Goal: Task Accomplishment & Management: Manage account settings

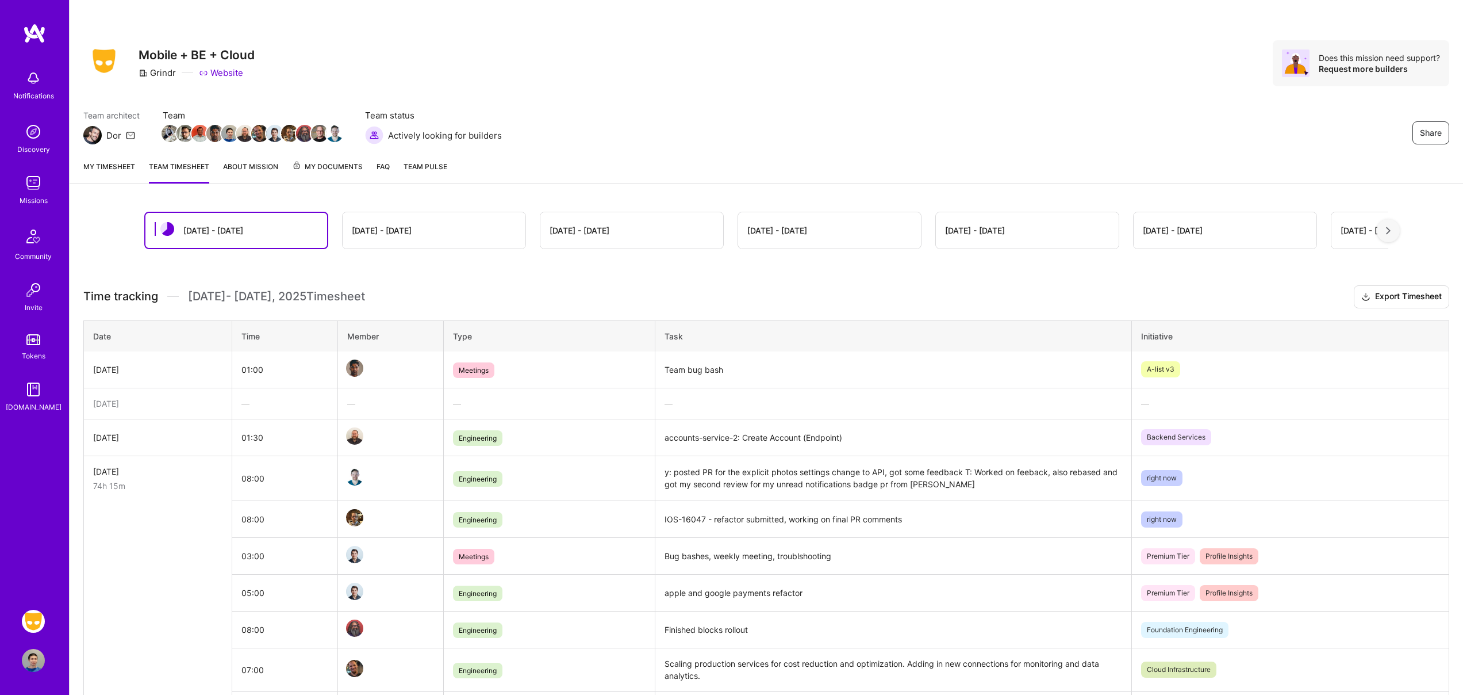
click at [100, 163] on link "My timesheet" at bounding box center [109, 171] width 52 height 23
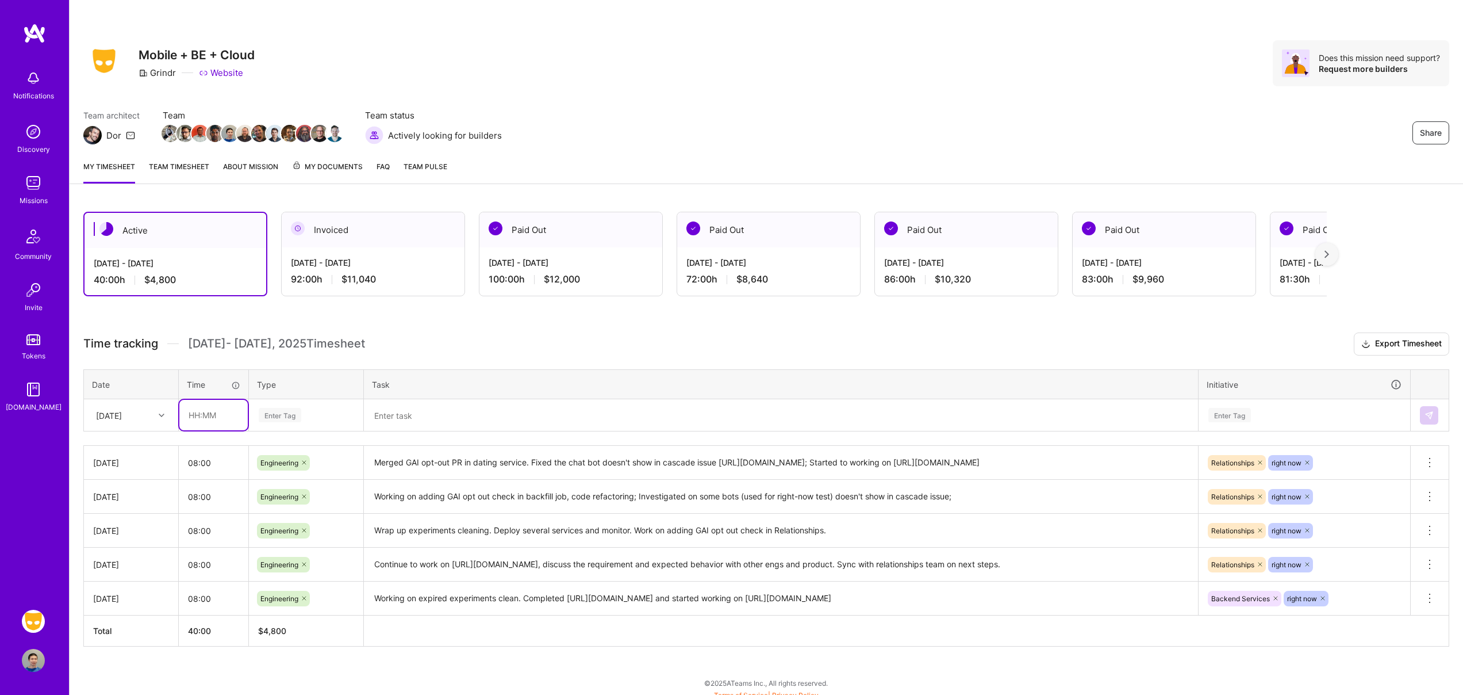
click at [209, 413] on input "text" at bounding box center [213, 415] width 68 height 30
type input "08:00"
type input "engi"
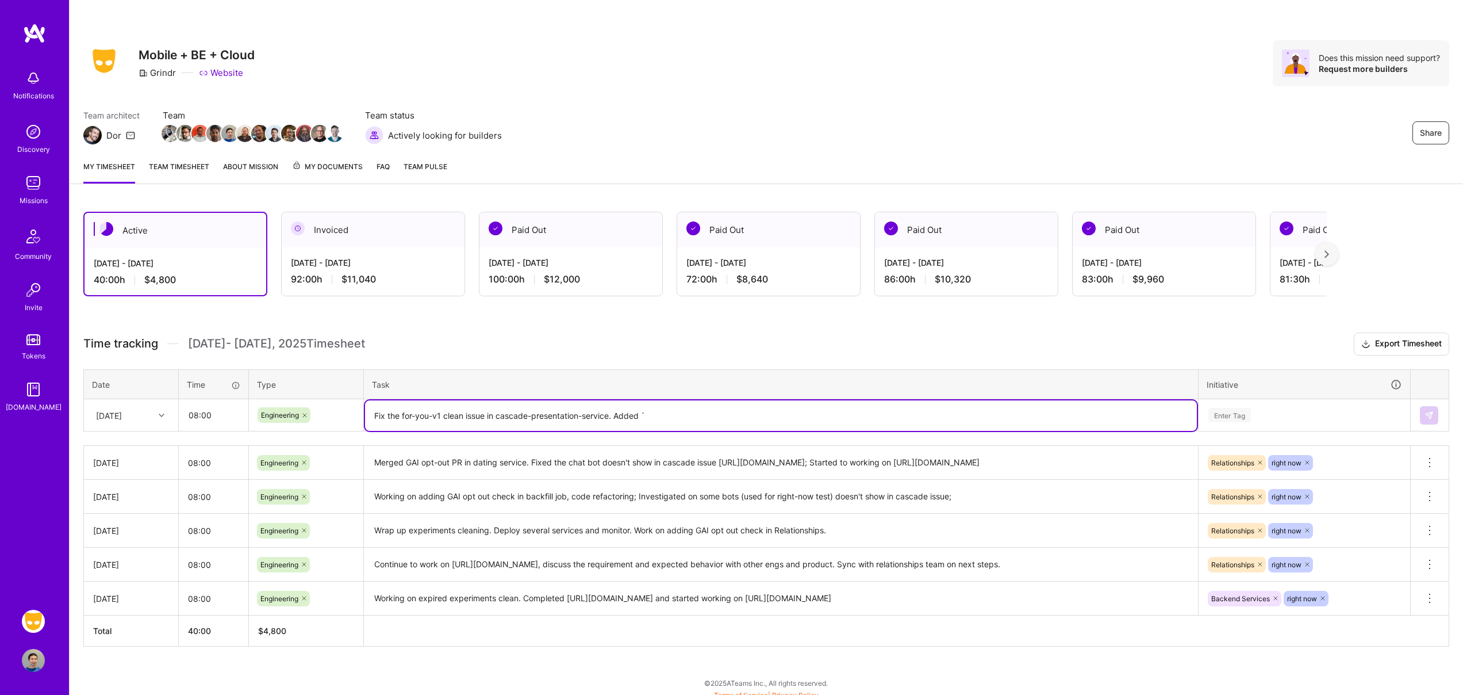
paste textarea "viewRightNowNsfw"
type textarea "Fix the for-you-v1 clean issue in cascade-presentation-service. Added `viewRigh…"
click at [1285, 415] on div "Enter Tag" at bounding box center [1305, 415] width 194 height 14
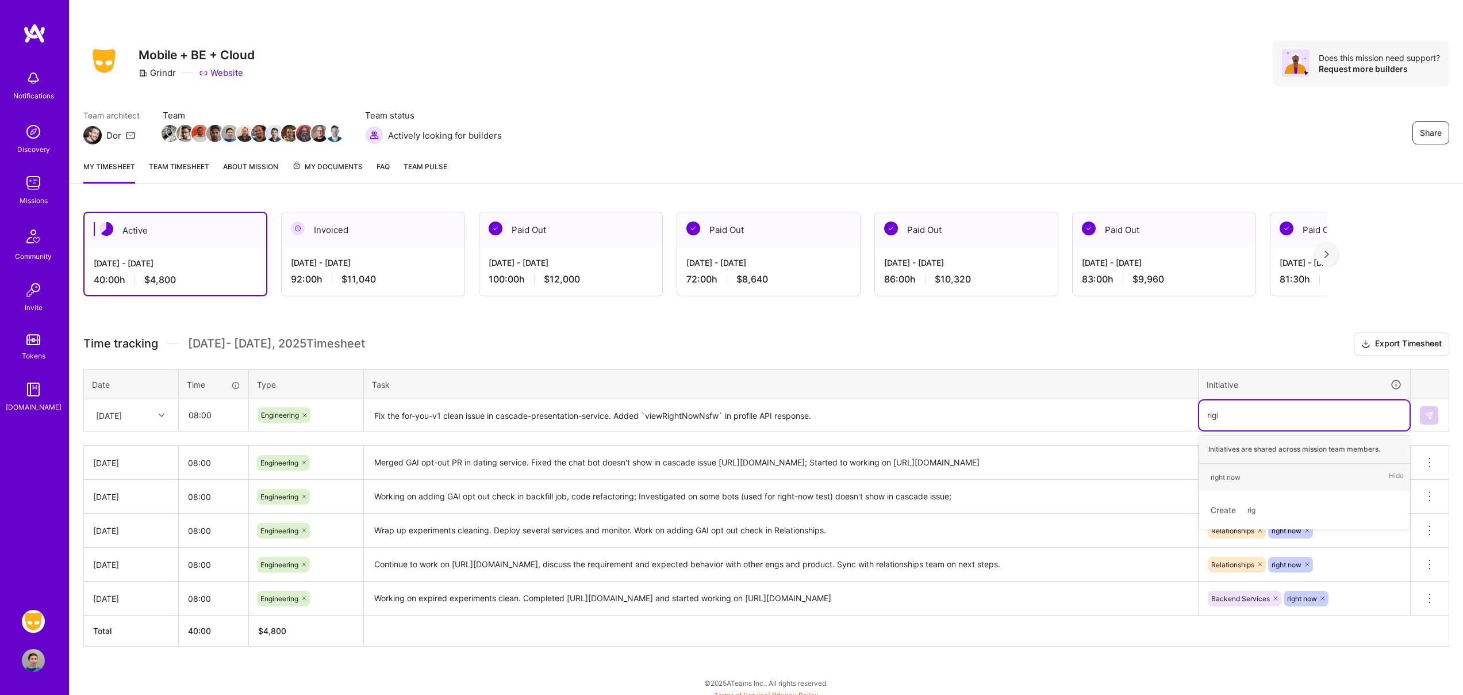
type input "right"
click at [1424, 413] on button at bounding box center [1429, 415] width 18 height 18
